Goal: Task Accomplishment & Management: Manage account settings

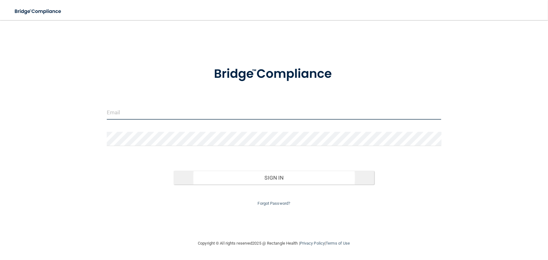
type input "[EMAIL_ADDRESS][DOMAIN_NAME]"
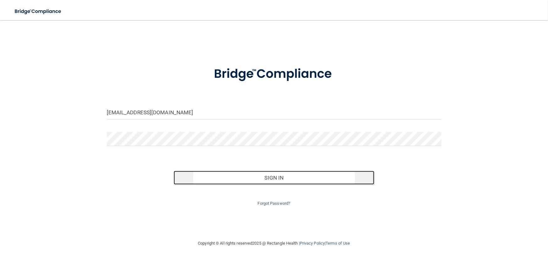
click at [276, 177] on button "Sign In" at bounding box center [274, 178] width 201 height 14
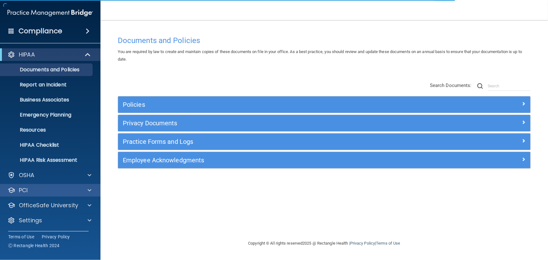
scroll to position [0, 0]
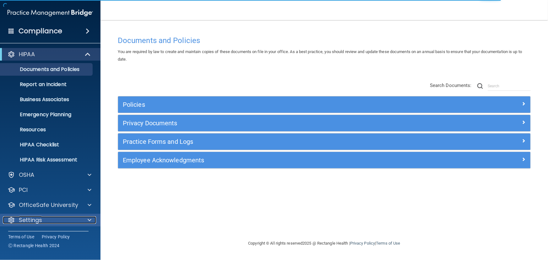
click at [37, 217] on p "Settings" at bounding box center [30, 221] width 23 height 8
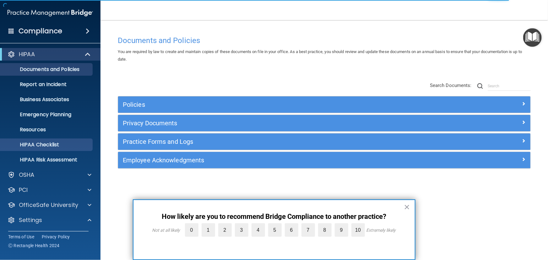
scroll to position [60, 0]
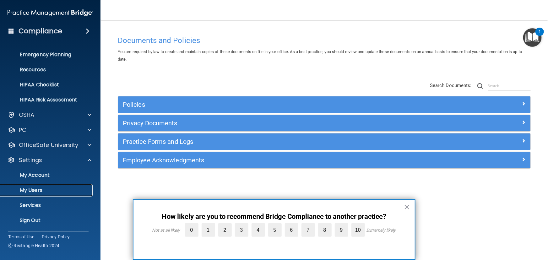
click at [31, 188] on p "My Users" at bounding box center [47, 190] width 86 height 6
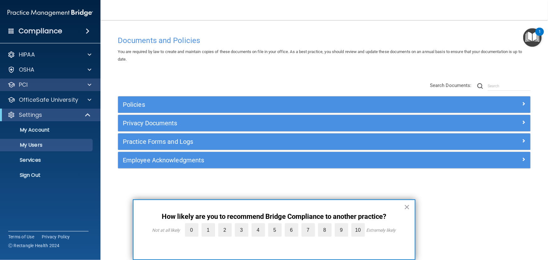
select select "20"
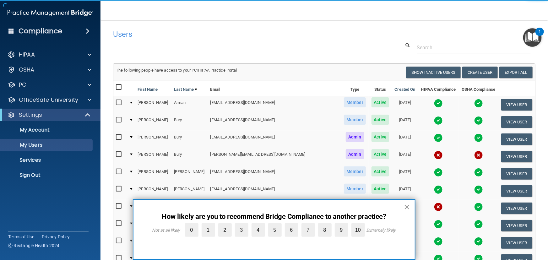
click at [410, 206] on button "×" at bounding box center [407, 207] width 6 height 10
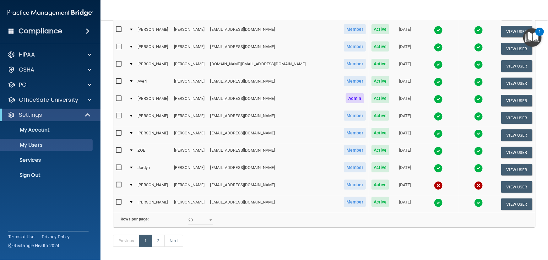
scroll to position [256, 0]
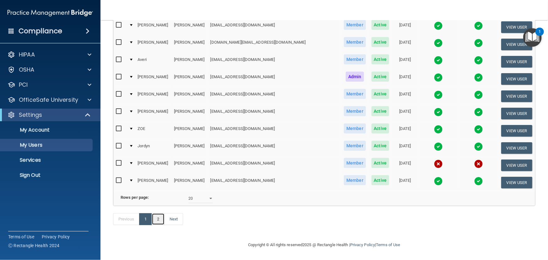
click at [160, 219] on link "2" at bounding box center [158, 219] width 13 height 12
select select "20"
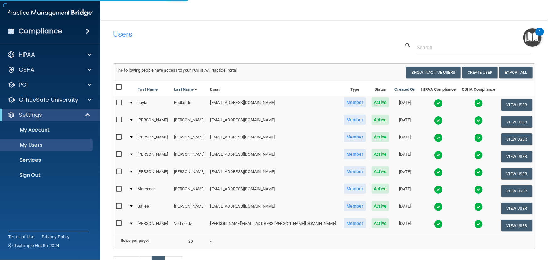
select select "20"
